Goal: Task Accomplishment & Management: Complete application form

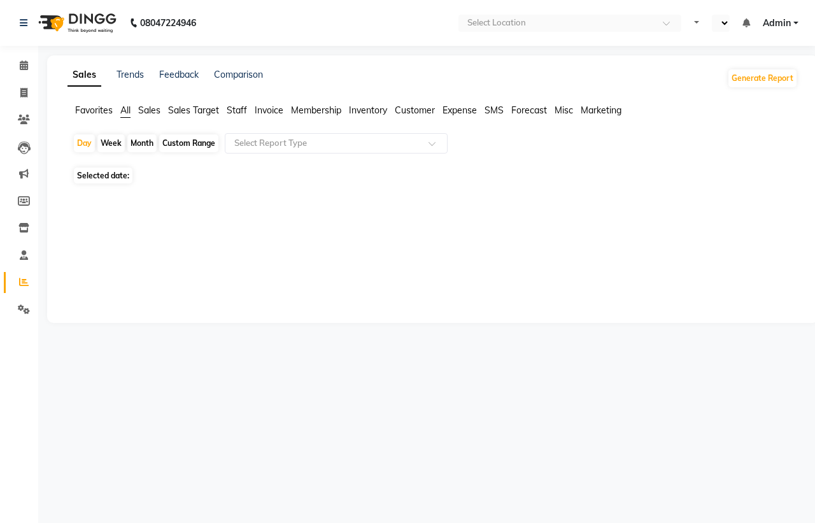
select select "en"
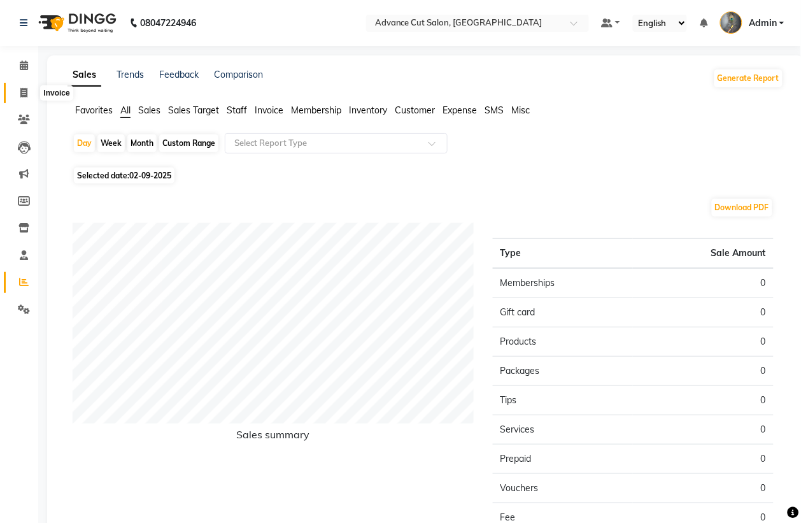
click at [18, 90] on span at bounding box center [24, 93] width 22 height 15
select select "service"
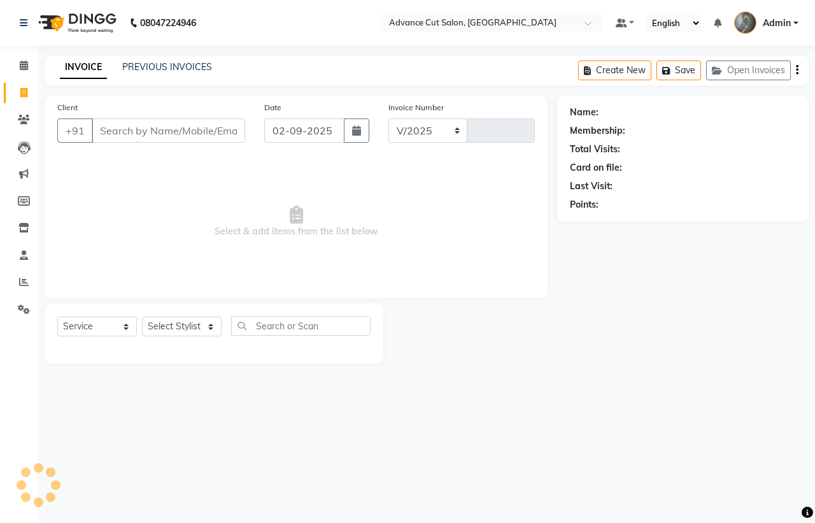
select select "4939"
type input "3967"
click at [116, 134] on input "Client" at bounding box center [169, 130] width 154 height 24
click at [133, 123] on input "Client" at bounding box center [169, 130] width 154 height 24
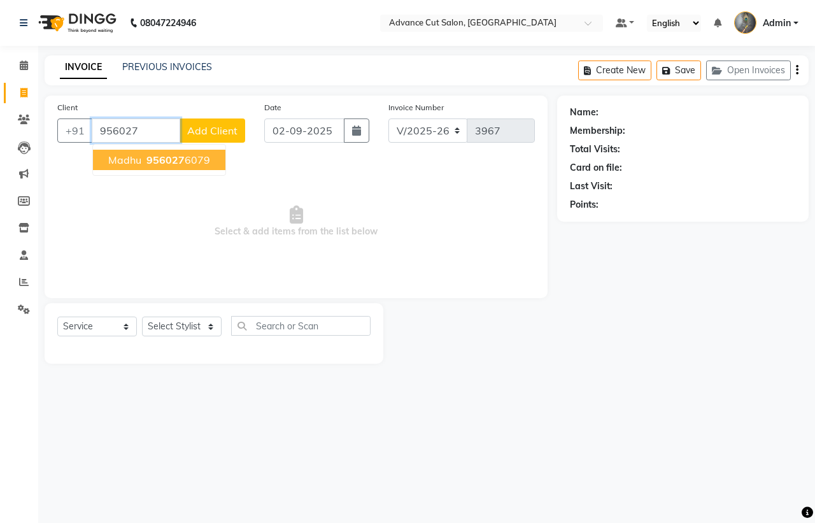
click at [159, 156] on span "956027" at bounding box center [166, 160] width 38 height 13
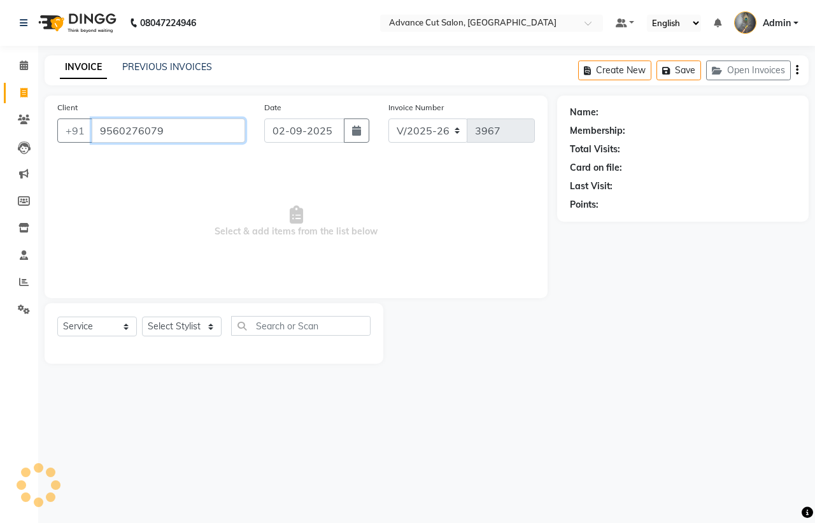
type input "9560276079"
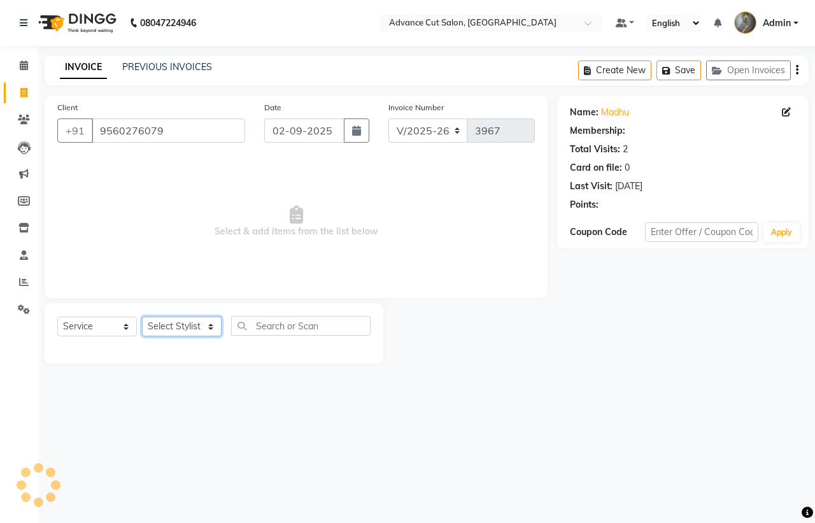
drag, startPoint x: 164, startPoint y: 325, endPoint x: 163, endPoint y: 317, distance: 7.7
click at [163, 324] on select "Select Stylist Admin chahit COUNTOR [PERSON_NAME] mamta [PERSON_NAME] navi [PER…" at bounding box center [182, 327] width 80 height 20
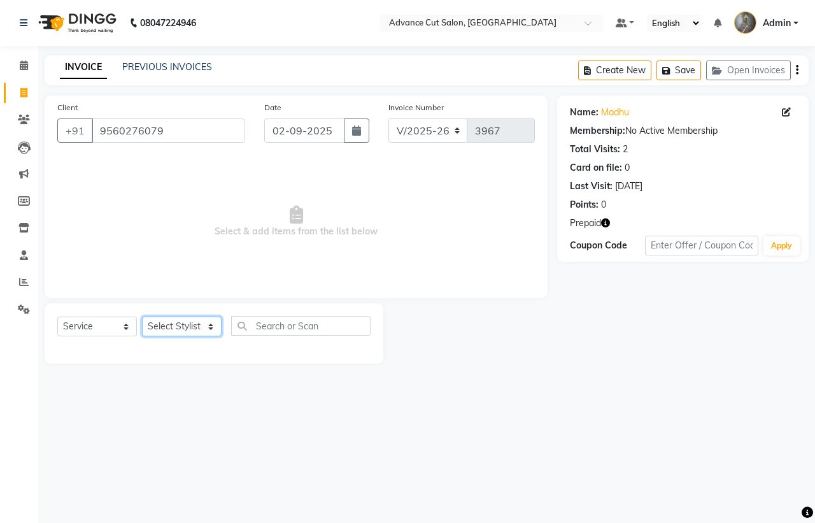
select select "86614"
click at [142, 317] on select "Select Stylist Admin chahit COUNTOR [PERSON_NAME] mamta [PERSON_NAME] navi [PER…" at bounding box center [182, 327] width 80 height 20
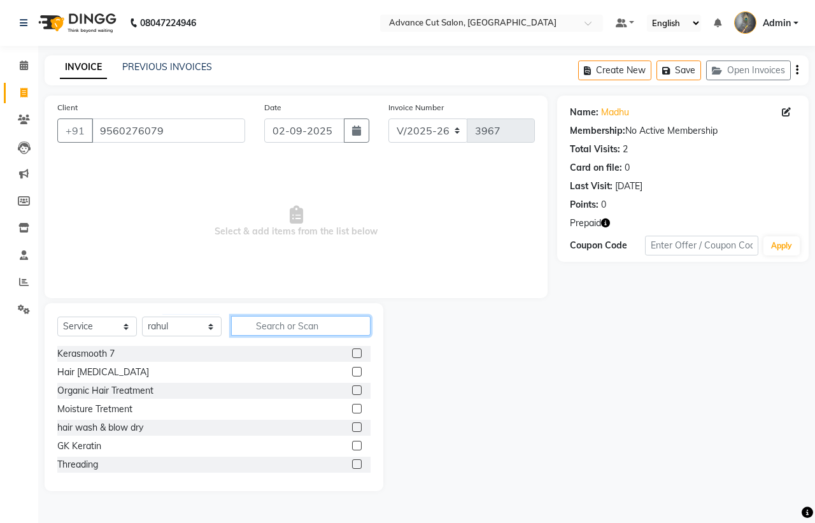
click at [282, 325] on input "text" at bounding box center [301, 326] width 140 height 20
type input "cla"
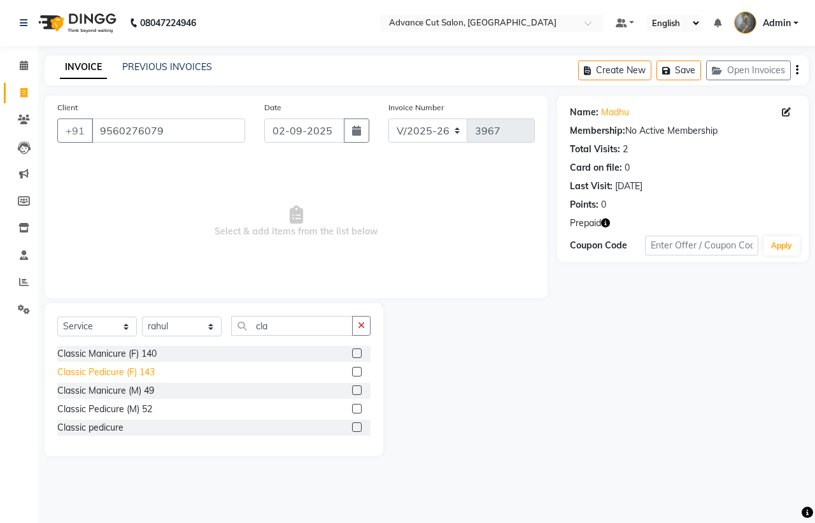
click at [143, 376] on div "Classic Pedicure (F) 143" at bounding box center [105, 372] width 97 height 13
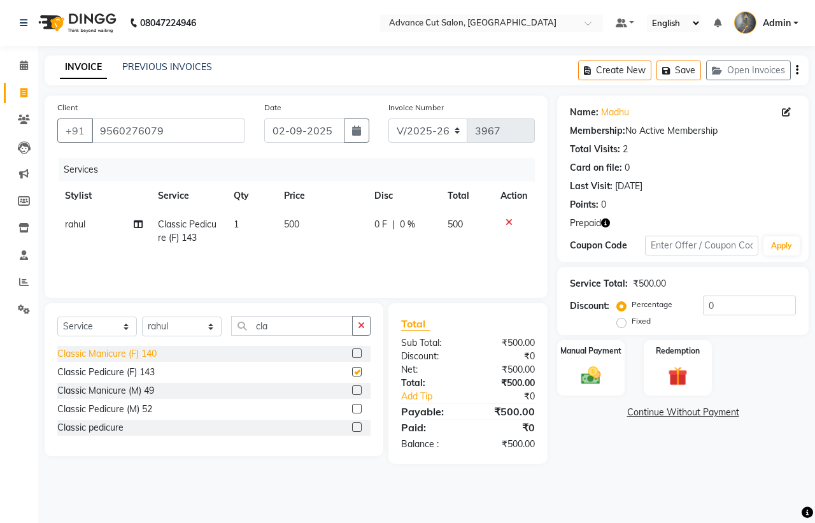
checkbox input "false"
click at [148, 352] on div "Classic Manicure (F) 140" at bounding box center [106, 353] width 99 height 13
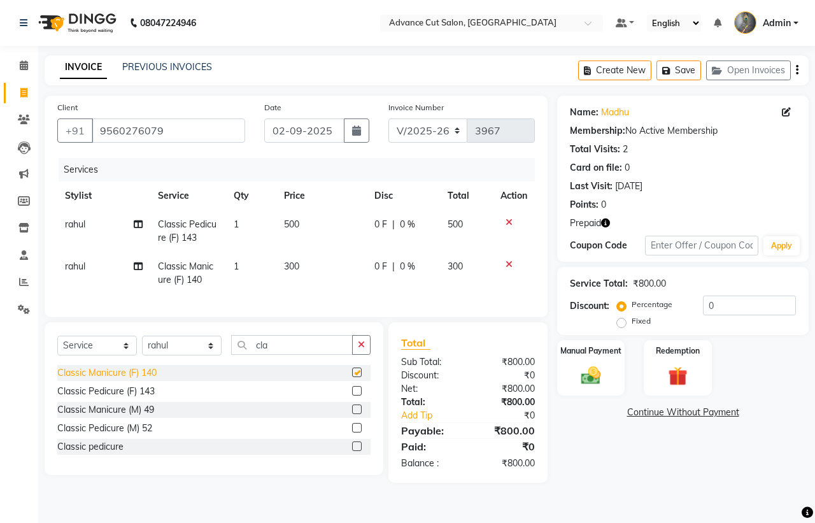
checkbox input "false"
click at [340, 257] on td "300" at bounding box center [321, 273] width 90 height 42
select select "86614"
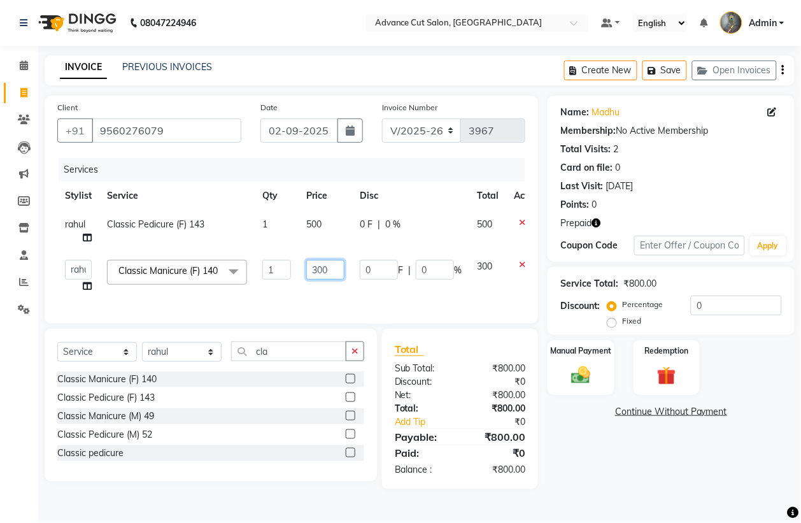
drag, startPoint x: 336, startPoint y: 268, endPoint x: 230, endPoint y: 271, distance: 105.8
click at [234, 274] on tr "Admin chahit COUNTOR Devid [PERSON_NAME] mamta [PERSON_NAME] navi [PERSON_NAME]…" at bounding box center [302, 276] width 491 height 48
type input "400"
click at [327, 308] on div "Services Stylist Service Qty Price Disc Total Action rahul Classic Pedicure (F)…" at bounding box center [291, 234] width 468 height 153
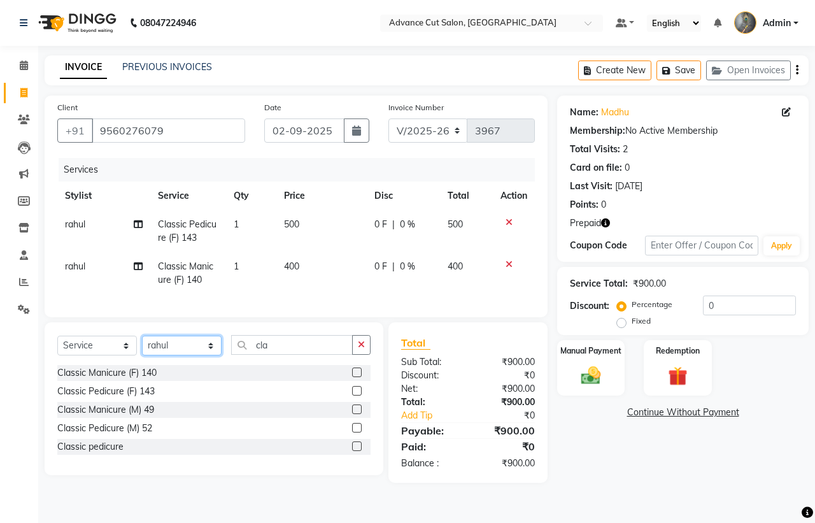
drag, startPoint x: 176, startPoint y: 360, endPoint x: 170, endPoint y: 303, distance: 57.1
click at [174, 355] on select "Select Stylist Admin chahit COUNTOR [PERSON_NAME] mamta [PERSON_NAME] navi [PER…" at bounding box center [182, 346] width 80 height 20
select select "38522"
click at [142, 349] on select "Select Stylist Admin chahit COUNTOR [PERSON_NAME] mamta [PERSON_NAME] navi [PER…" at bounding box center [182, 346] width 80 height 20
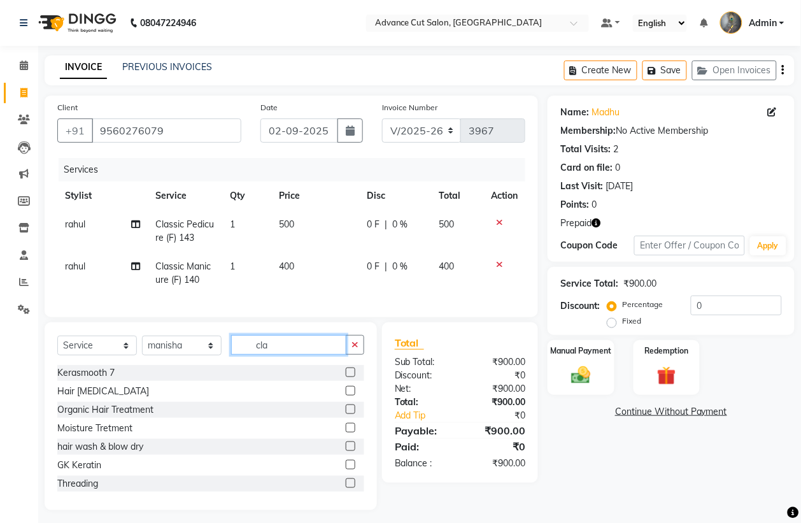
drag, startPoint x: 282, startPoint y: 355, endPoint x: 218, endPoint y: 354, distance: 63.7
click at [218, 354] on div "Select Service Product Membership Package Voucher Prepaid Gift Card Select Styl…" at bounding box center [210, 350] width 307 height 30
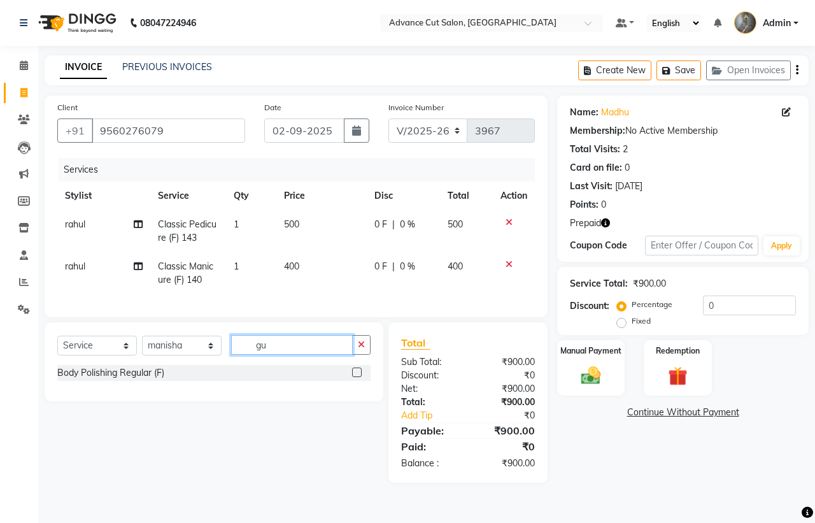
type input "g"
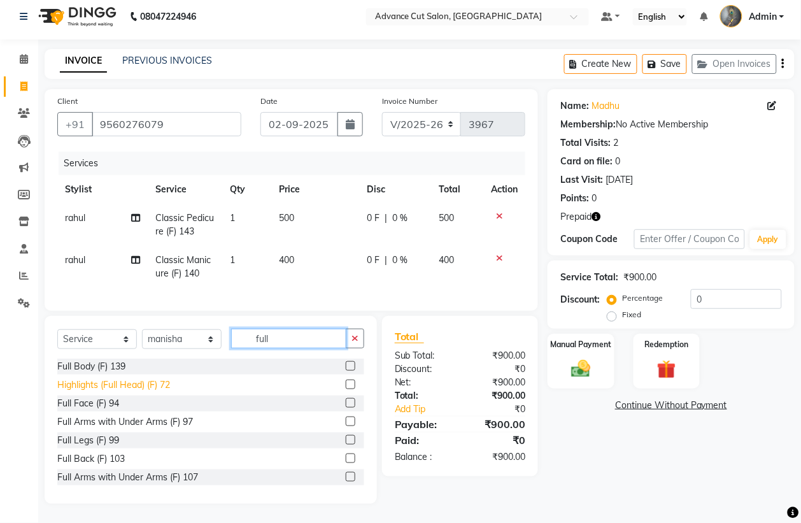
scroll to position [20, 0]
type input "full"
click at [147, 472] on div "Full Arms with Under Arms (F) 107" at bounding box center [127, 477] width 141 height 13
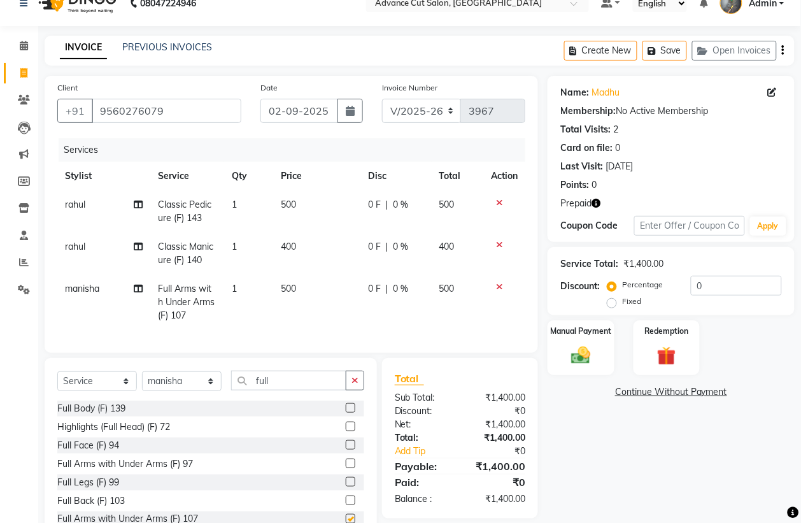
checkbox input "false"
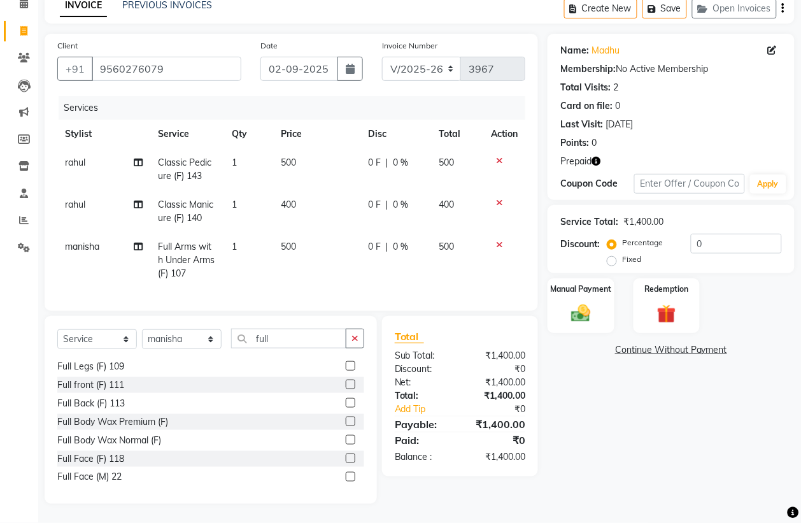
scroll to position [131, 0]
click at [96, 361] on div "Full Legs (F) 109" at bounding box center [90, 365] width 67 height 13
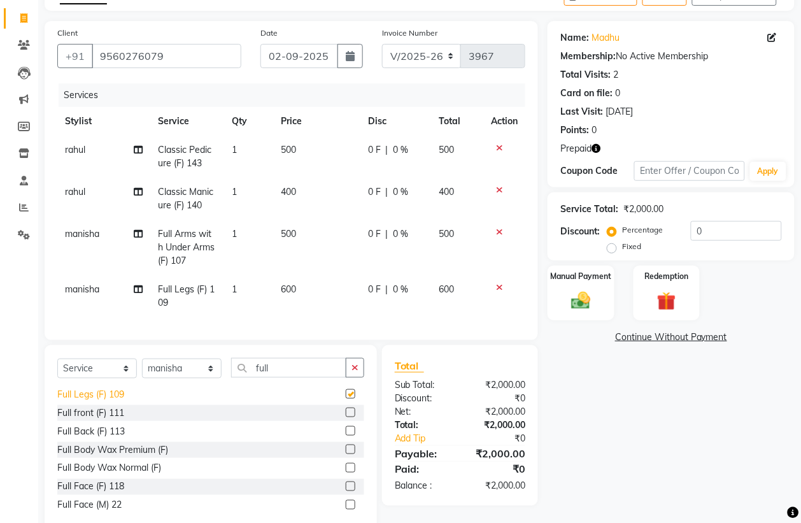
checkbox input "false"
drag, startPoint x: 287, startPoint y: 367, endPoint x: 266, endPoint y: 370, distance: 20.6
click at [266, 368] on div "Select Service Product Membership Package Voucher Prepaid Gift Card Select Styl…" at bounding box center [211, 439] width 333 height 188
click at [192, 378] on select "Select Stylist Admin chahit COUNTOR [PERSON_NAME] mamta [PERSON_NAME] navi [PER…" at bounding box center [182, 369] width 80 height 20
select select "30651"
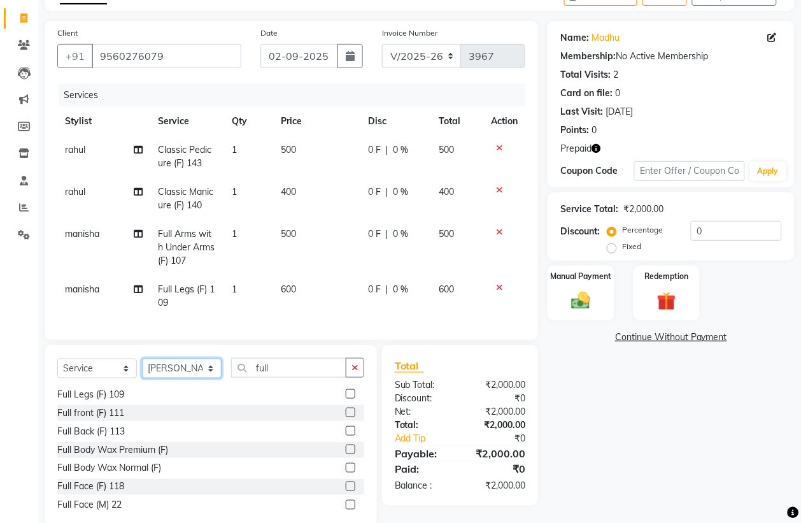
click at [142, 371] on select "Select Stylist Admin chahit COUNTOR [PERSON_NAME] mamta [PERSON_NAME] navi [PER…" at bounding box center [182, 369] width 80 height 20
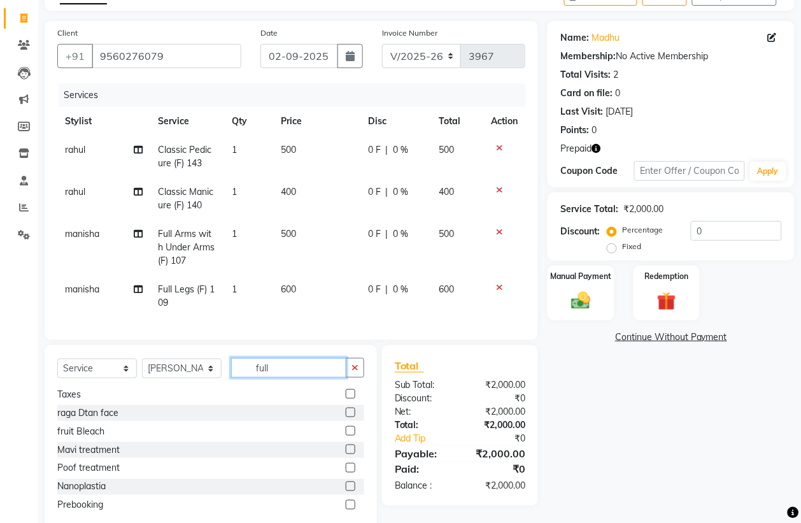
drag, startPoint x: 277, startPoint y: 380, endPoint x: 221, endPoint y: 382, distance: 56.1
click at [222, 382] on div "Select Service Product Membership Package Voucher Prepaid Gift Card Select Styl…" at bounding box center [210, 373] width 307 height 30
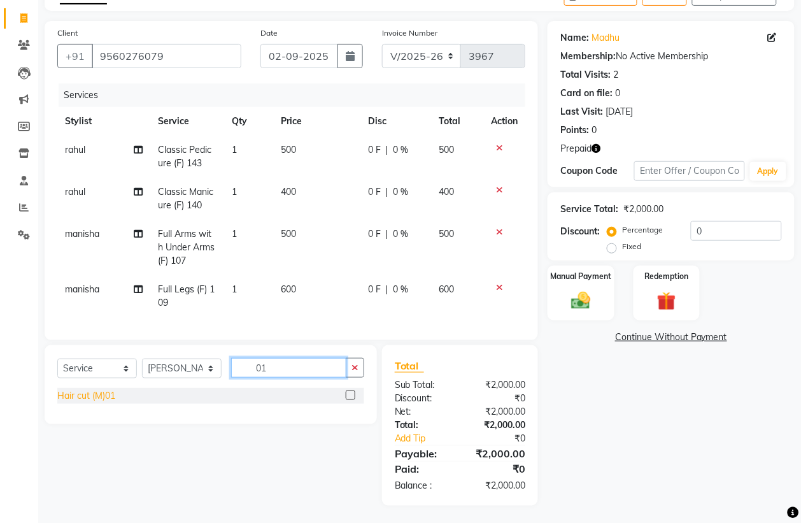
type input "01"
click at [78, 403] on div "Hair cut (M)01" at bounding box center [86, 395] width 58 height 13
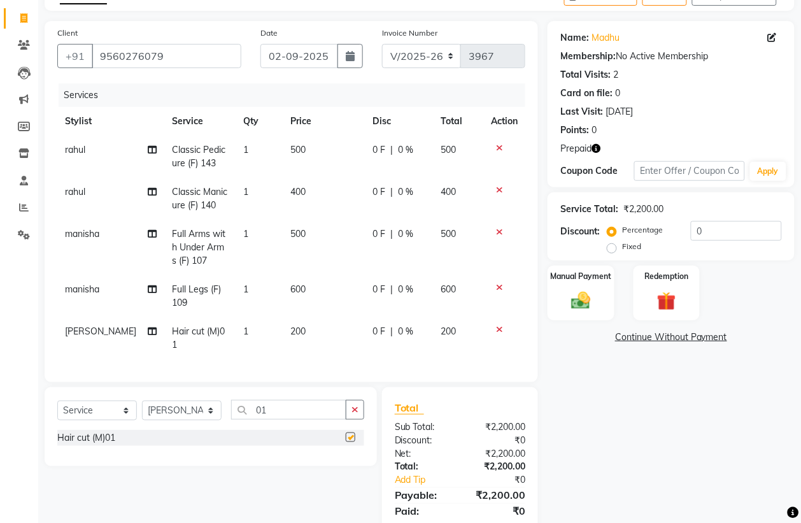
checkbox input "false"
drag, startPoint x: 279, startPoint y: 432, endPoint x: 199, endPoint y: 426, distance: 79.9
click at [199, 426] on div "Select Service Product Membership Package Voucher Prepaid Gift Card Select Styl…" at bounding box center [210, 415] width 307 height 30
type input "66"
click at [90, 463] on div "[PERSON_NAME] Styling (M) 66" at bounding box center [121, 456] width 129 height 13
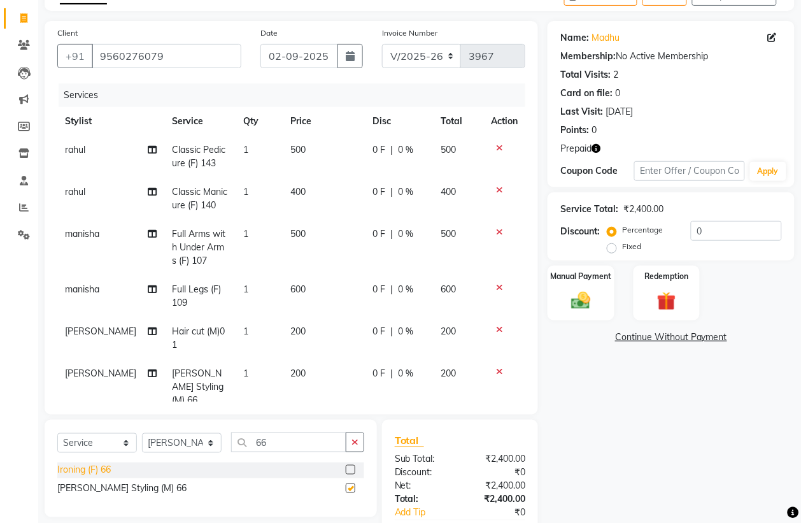
checkbox input "false"
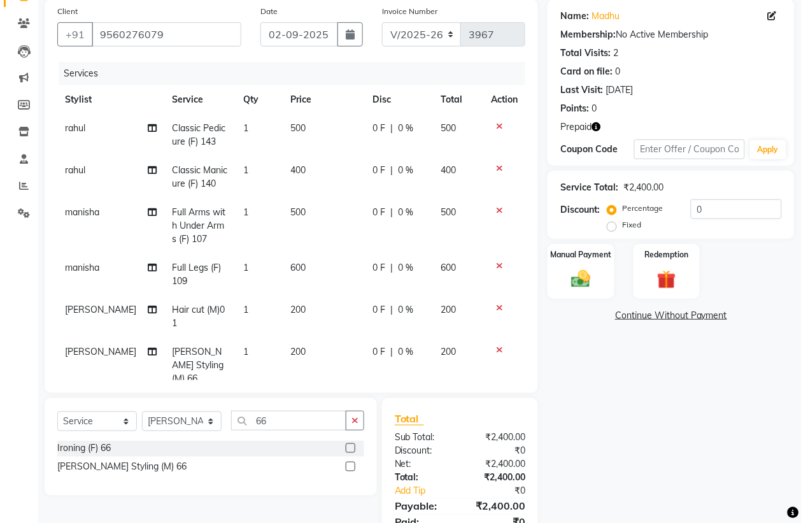
scroll to position [71, 0]
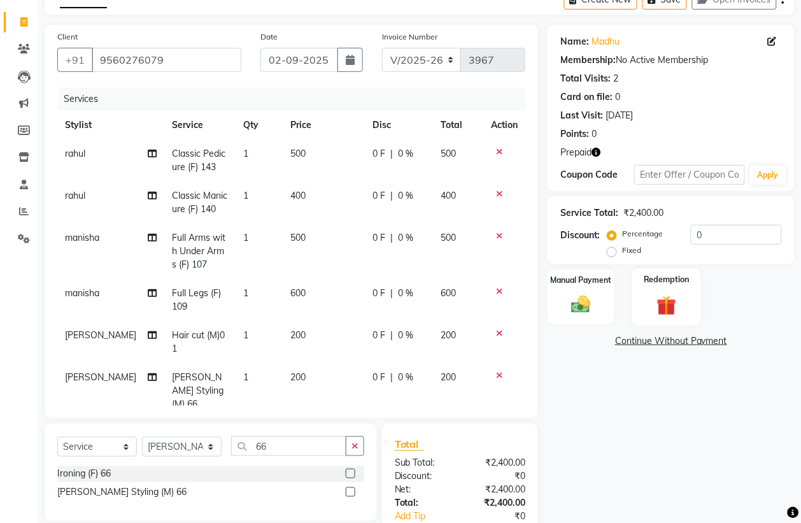
click at [674, 313] on img at bounding box center [667, 305] width 32 height 24
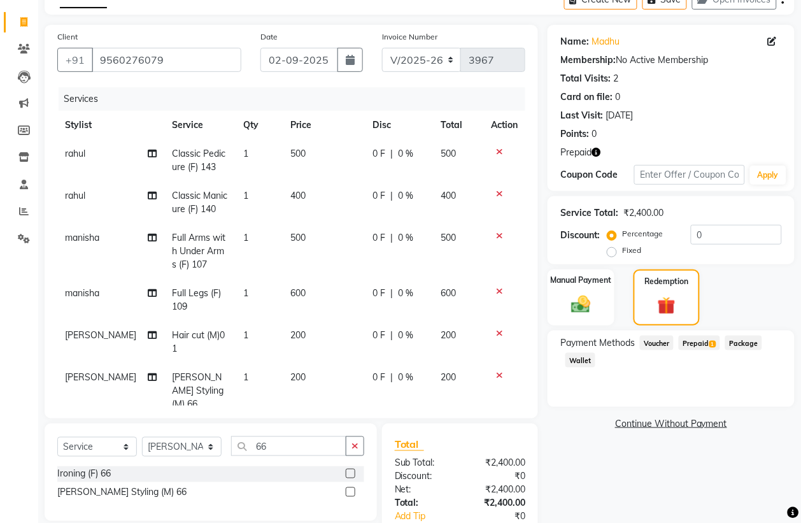
click at [705, 339] on span "Prepaid 1" at bounding box center [699, 343] width 41 height 15
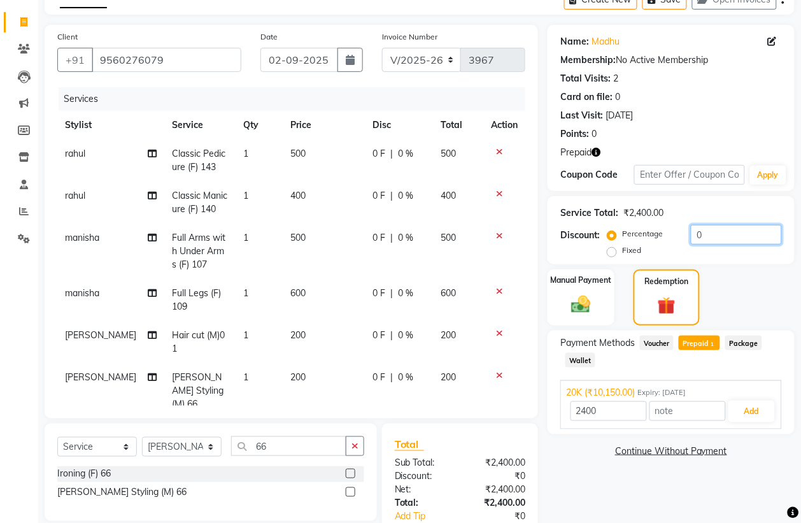
drag, startPoint x: 715, startPoint y: 236, endPoint x: 654, endPoint y: 245, distance: 61.8
click at [654, 245] on div "Percentage Fixed 0" at bounding box center [696, 242] width 172 height 34
type input "10150"
type input "50"
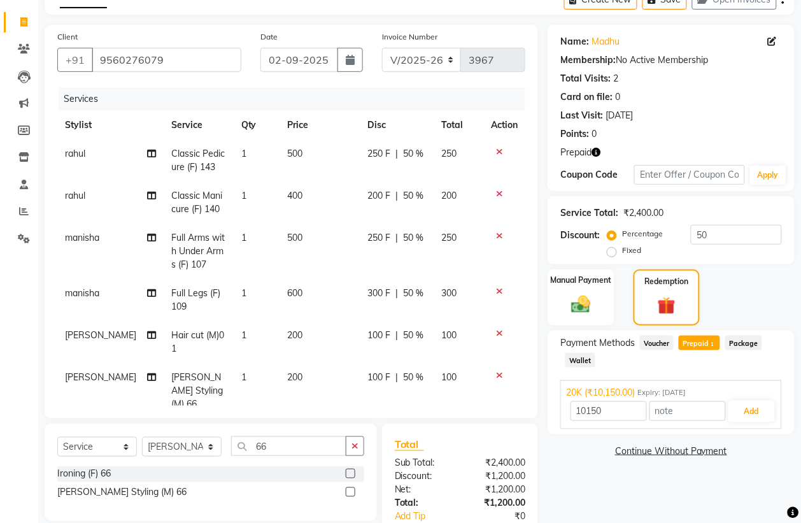
click at [706, 341] on span "Prepaid 1" at bounding box center [699, 343] width 41 height 15
type input "1200"
click at [744, 408] on button "Add" at bounding box center [752, 412] width 47 height 22
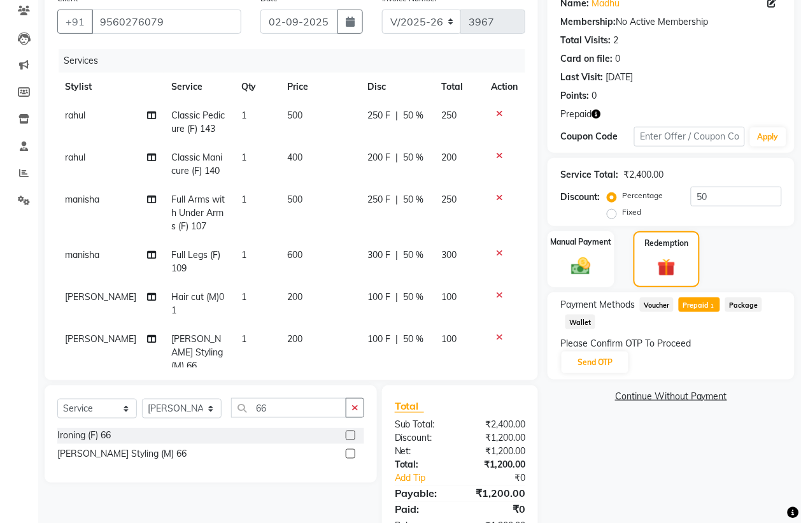
scroll to position [0, 0]
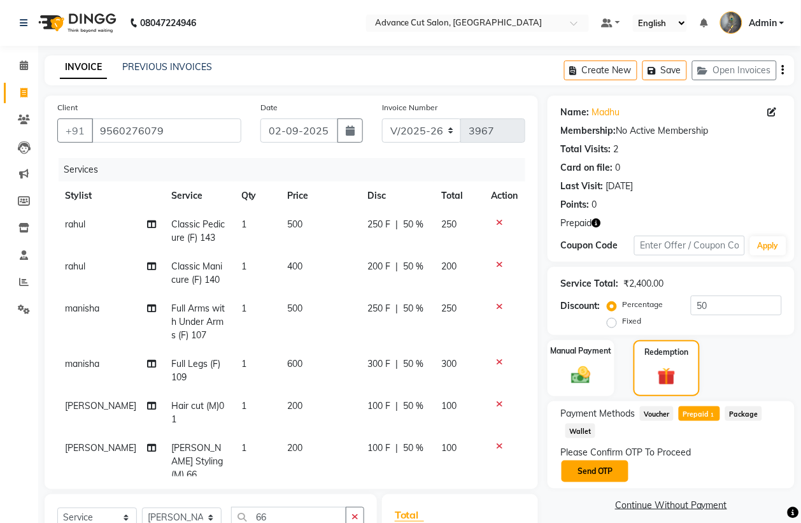
click at [600, 461] on button "Send OTP" at bounding box center [595, 472] width 67 height 22
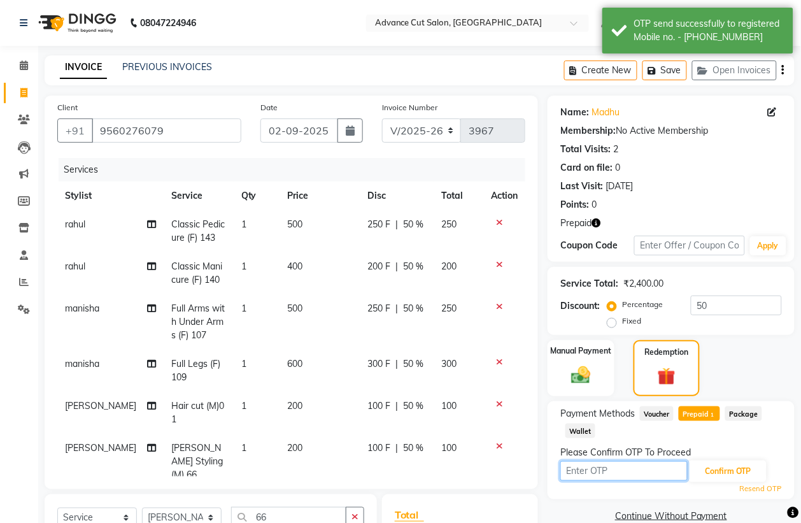
click at [604, 475] on input "text" at bounding box center [624, 471] width 127 height 20
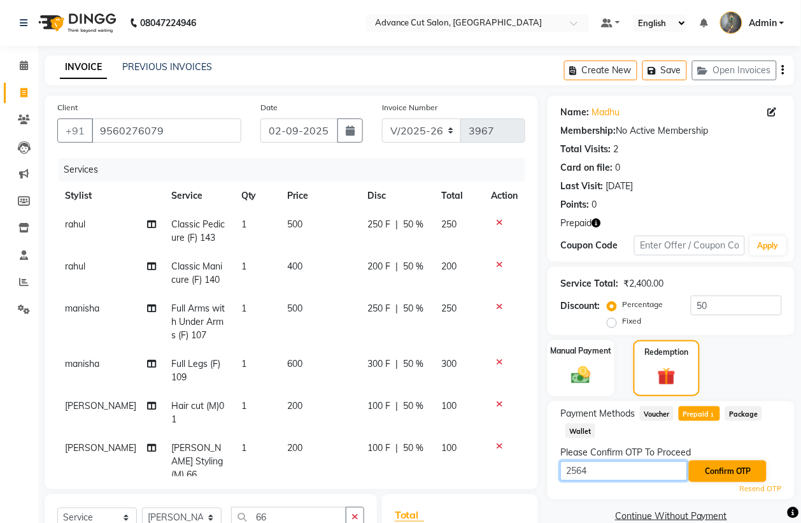
type input "2564"
click at [701, 476] on button "Confirm OTP" at bounding box center [728, 472] width 78 height 22
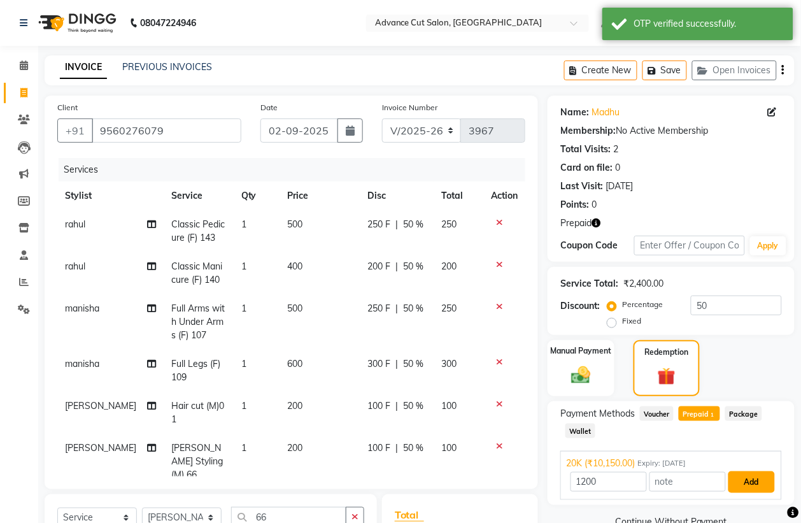
click at [761, 488] on button "Add" at bounding box center [752, 482] width 47 height 22
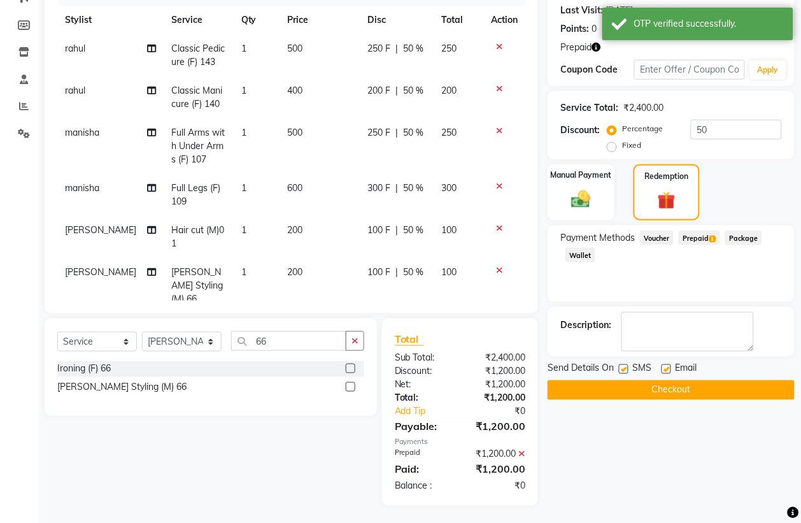
scroll to position [177, 0]
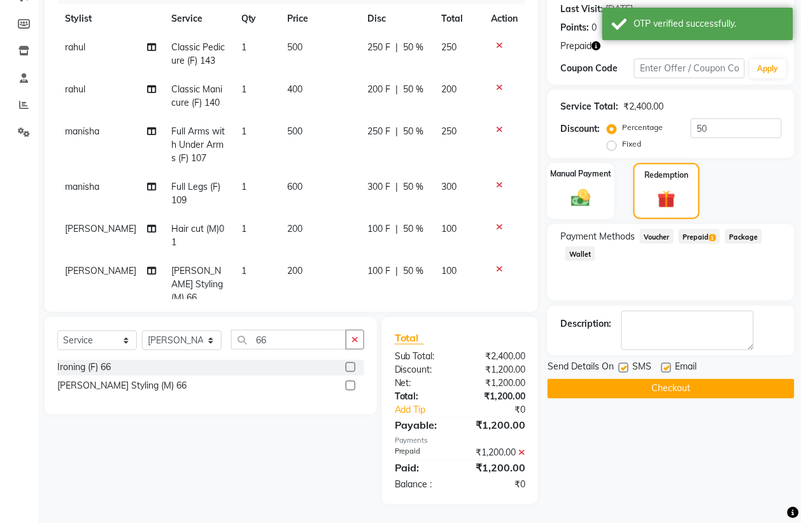
click at [627, 386] on button "Checkout" at bounding box center [671, 389] width 247 height 20
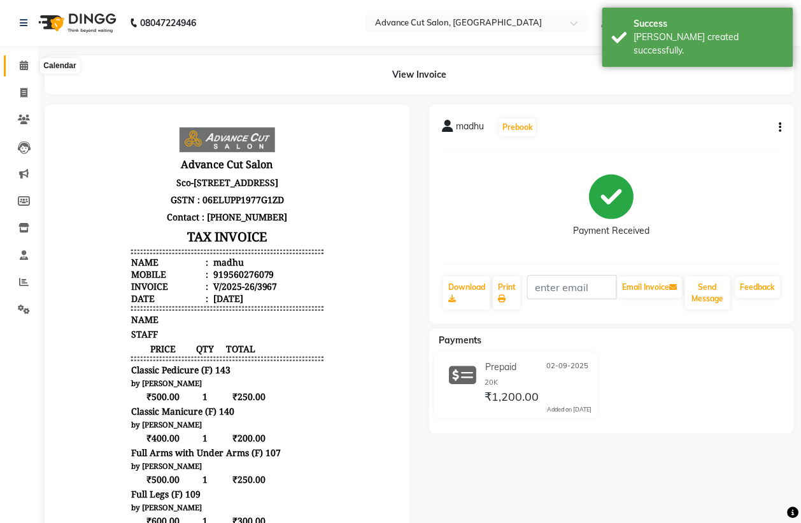
click at [20, 62] on icon at bounding box center [24, 66] width 8 height 10
